Goal: Find specific page/section: Find specific page/section

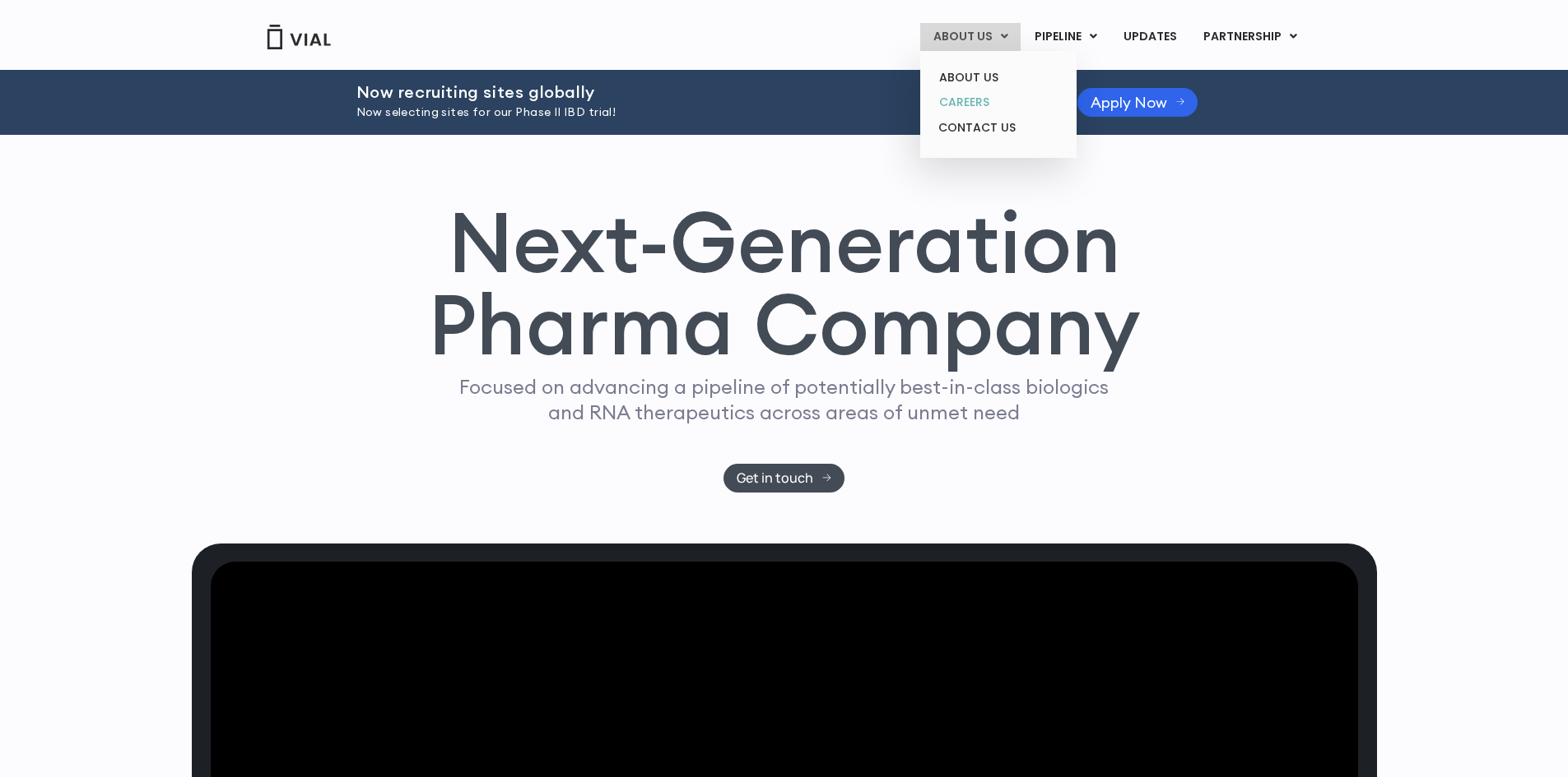
click at [978, 108] on link "CAREERS" at bounding box center [997, 102] width 144 height 25
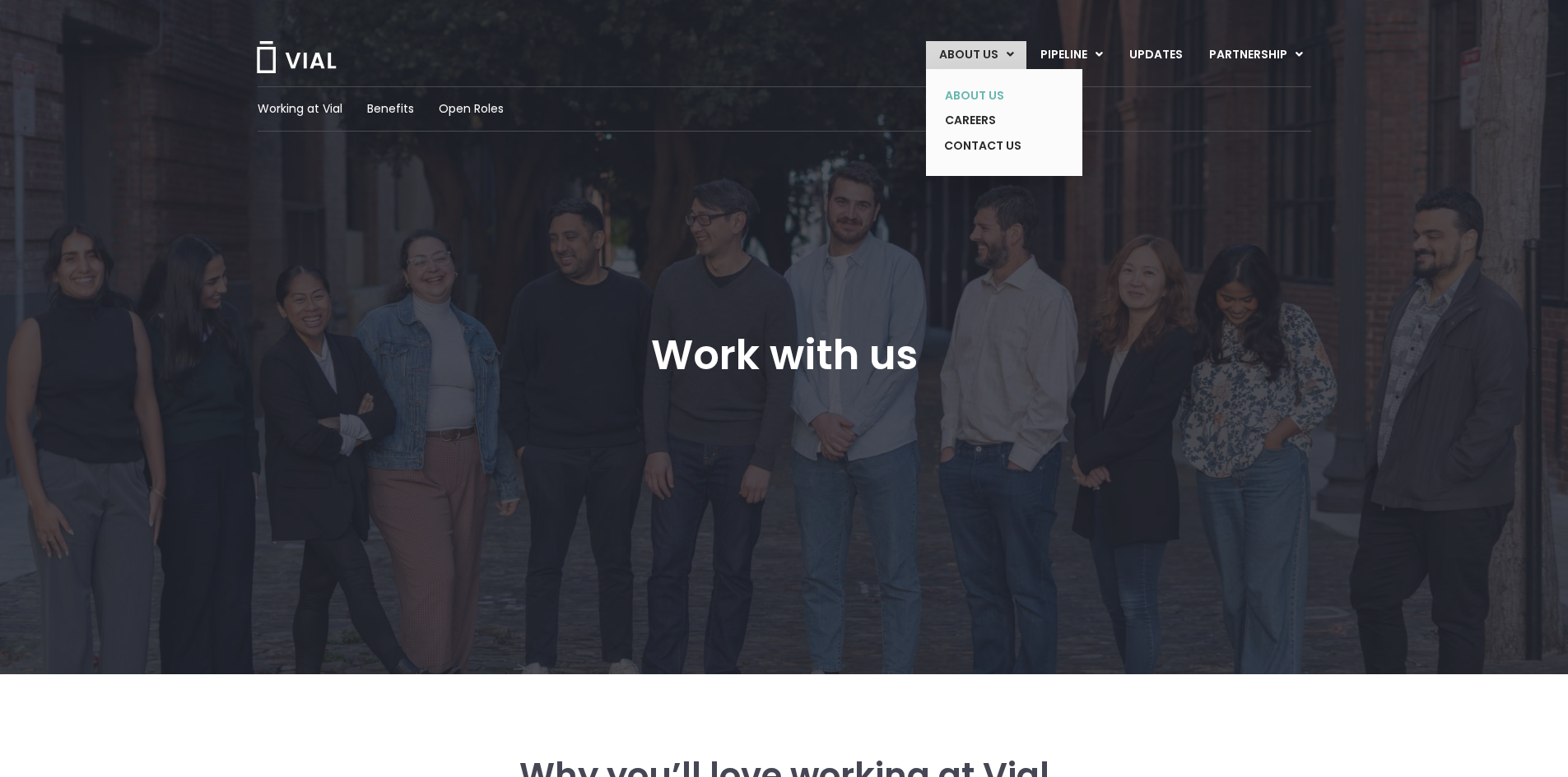
click at [982, 102] on link "ABOUT US" at bounding box center [992, 96] width 120 height 25
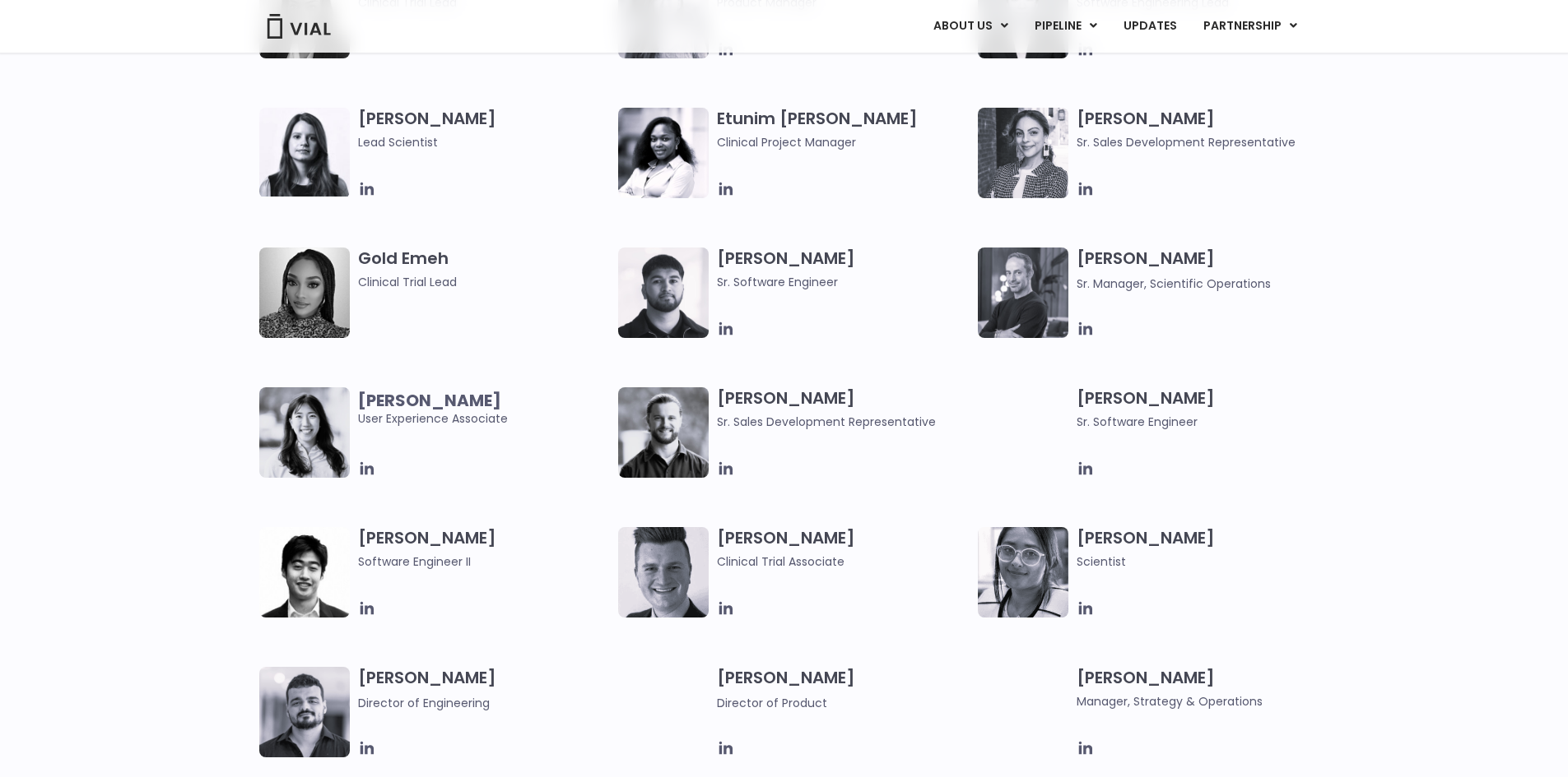
scroll to position [1481, 0]
